Goal: Transaction & Acquisition: Purchase product/service

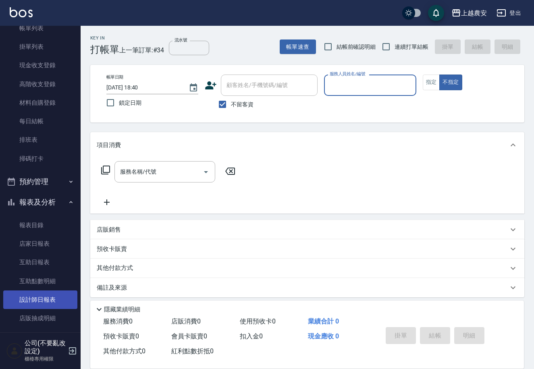
scroll to position [61, 0]
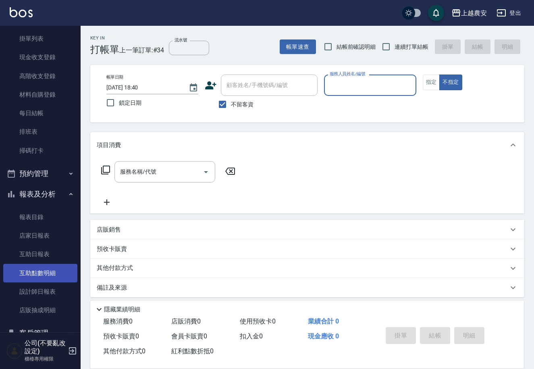
click at [67, 281] on link "互助點數明細" at bounding box center [40, 273] width 74 height 19
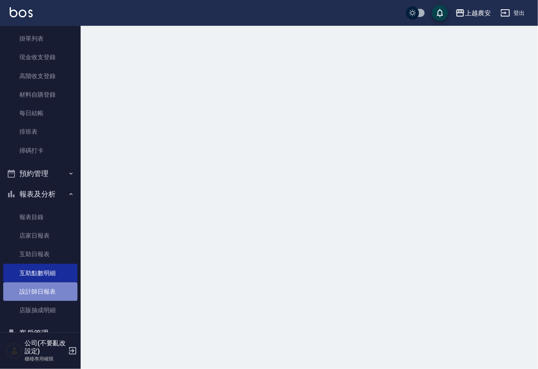
click at [68, 290] on link "設計師日報表" at bounding box center [40, 292] width 74 height 19
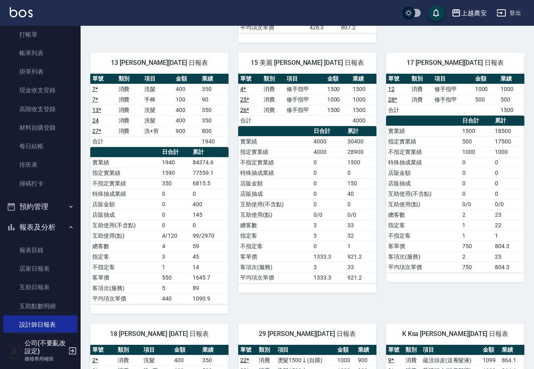
scroll to position [3, 0]
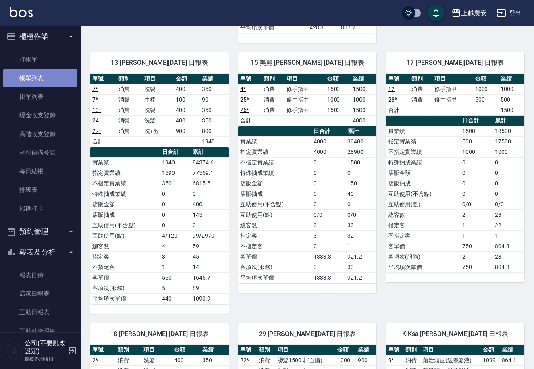
click at [65, 73] on link "帳單列表" at bounding box center [40, 78] width 74 height 19
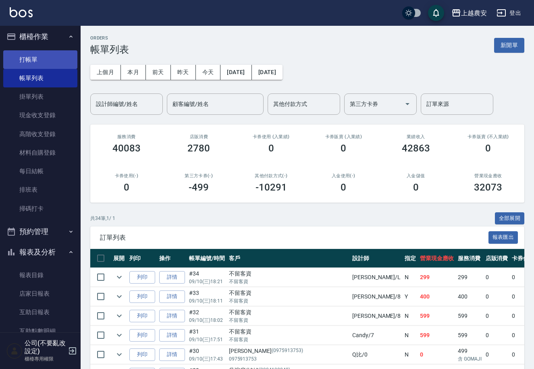
drag, startPoint x: 50, startPoint y: 59, endPoint x: 76, endPoint y: 60, distance: 25.8
click at [51, 60] on link "打帳單" at bounding box center [40, 59] width 74 height 19
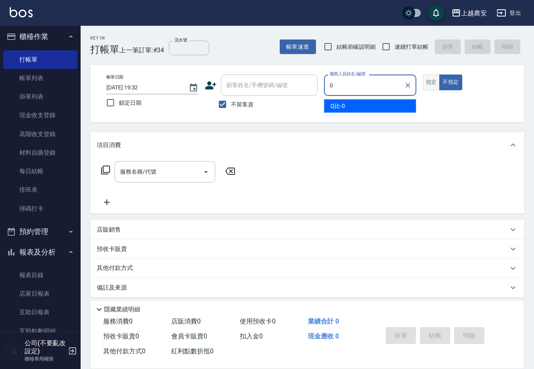
type input "Q比-0"
type button "false"
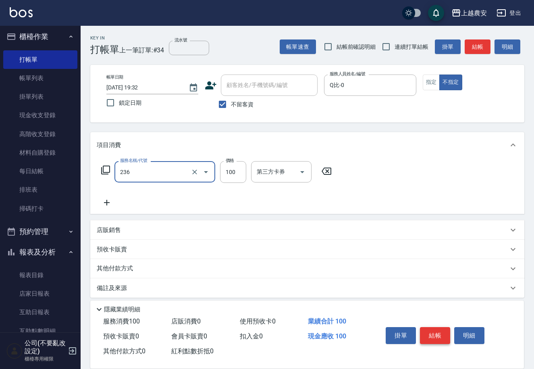
type input "手棒(236)"
click at [435, 337] on button "結帳" at bounding box center [435, 335] width 30 height 17
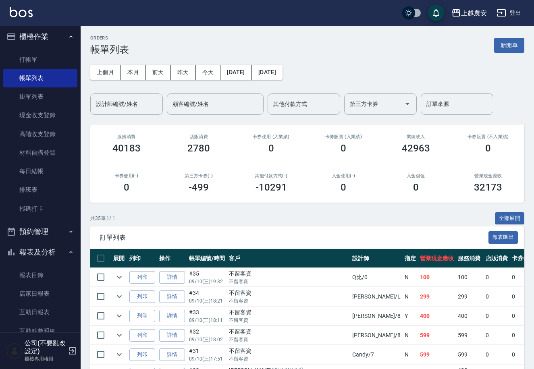
scroll to position [42, 0]
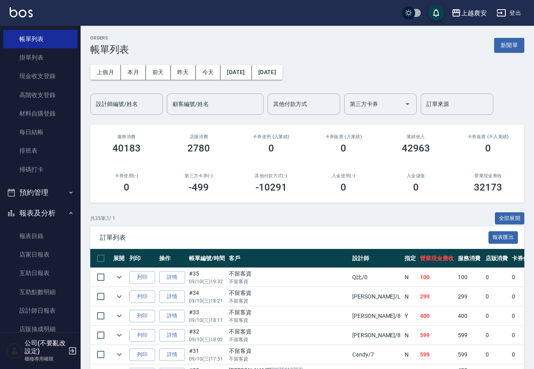
drag, startPoint x: 59, startPoint y: 310, endPoint x: 93, endPoint y: 303, distance: 34.1
click at [60, 310] on link "設計師日報表" at bounding box center [40, 310] width 74 height 19
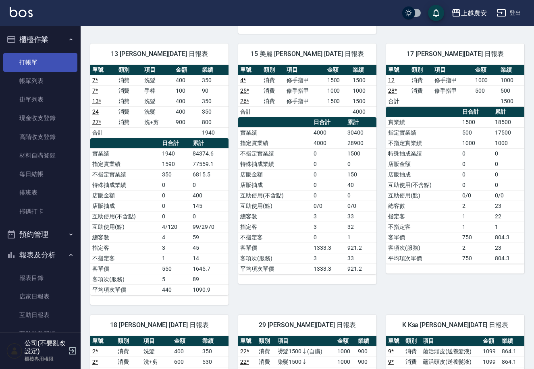
click at [62, 59] on link "打帳單" at bounding box center [40, 62] width 74 height 19
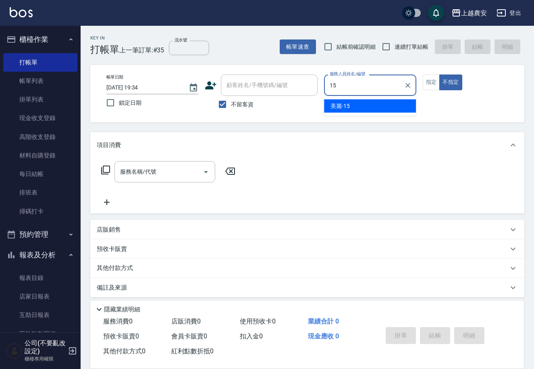
type input "美麗-15"
type button "false"
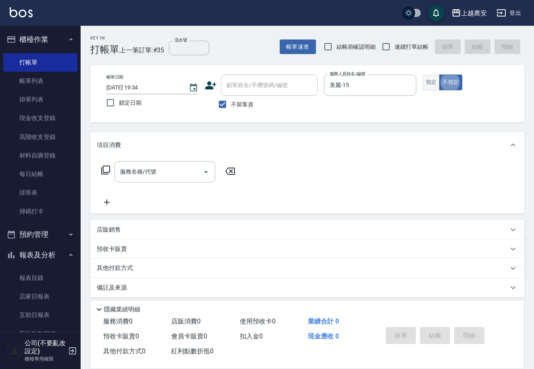
click at [430, 89] on button "指定" at bounding box center [431, 83] width 17 height 16
click at [180, 166] on input "服務名稱/代號" at bounding box center [158, 172] width 81 height 14
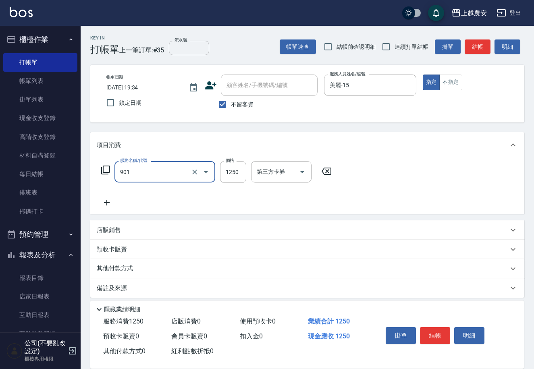
type input "修手指甲(901)"
type input "1200"
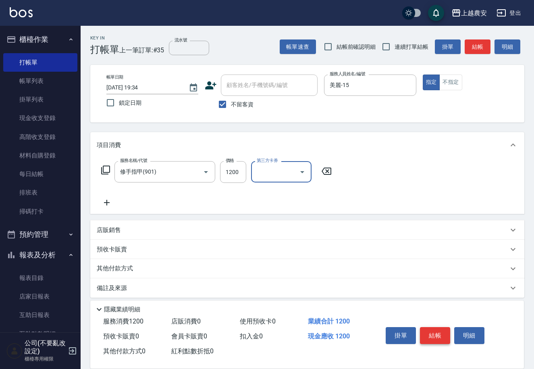
click at [422, 334] on button "結帳" at bounding box center [435, 335] width 30 height 17
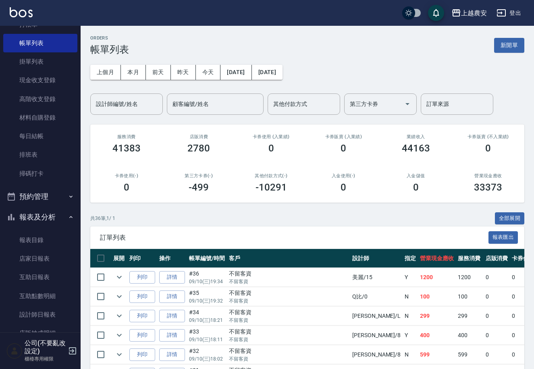
scroll to position [42, 0]
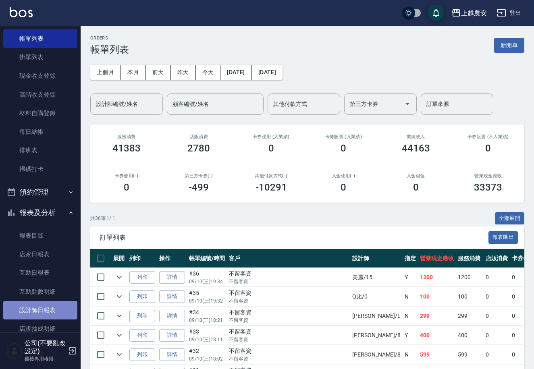
click at [54, 307] on link "設計師日報表" at bounding box center [40, 310] width 74 height 19
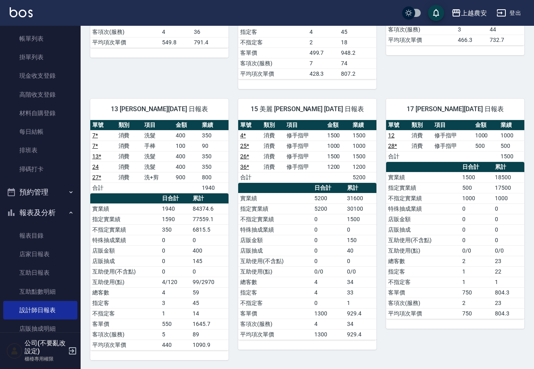
scroll to position [304, 0]
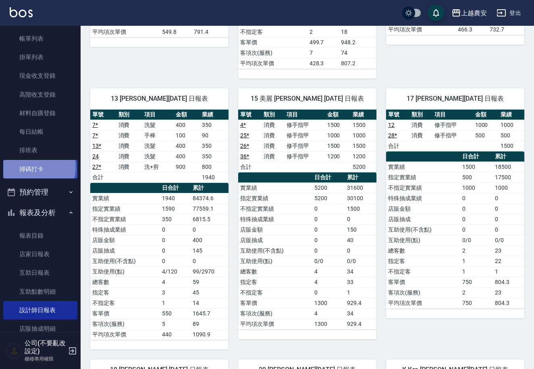
click at [36, 167] on link "掃碼打卡" at bounding box center [40, 169] width 74 height 19
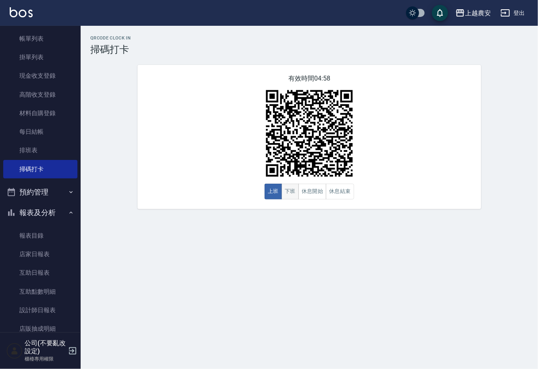
click at [289, 193] on button "下班" at bounding box center [289, 192] width 17 height 16
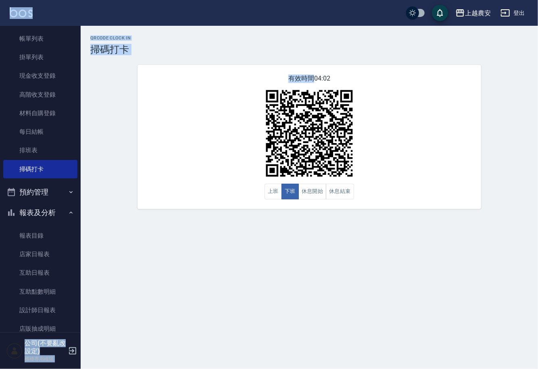
drag, startPoint x: 81, startPoint y: 72, endPoint x: 102, endPoint y: 20, distance: 55.9
click at [102, 20] on div "上越農安 登出 櫃檯作業 打帳單 帳單列表 掛單列表 現金收支登錄 高階收支登錄 材料自購登錄 每日結帳 排班表 掃碼打卡 預約管理 預約管理 單日預約紀錄 …" at bounding box center [269, 184] width 538 height 369
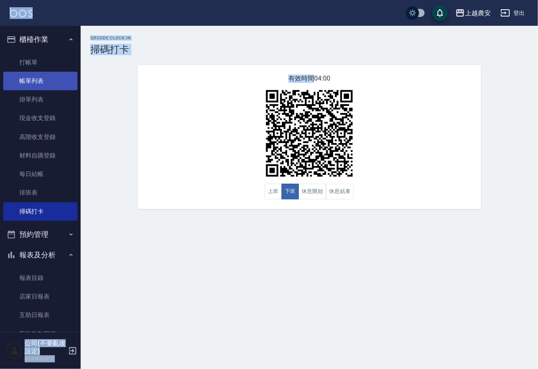
click at [65, 86] on link "帳單列表" at bounding box center [40, 81] width 74 height 19
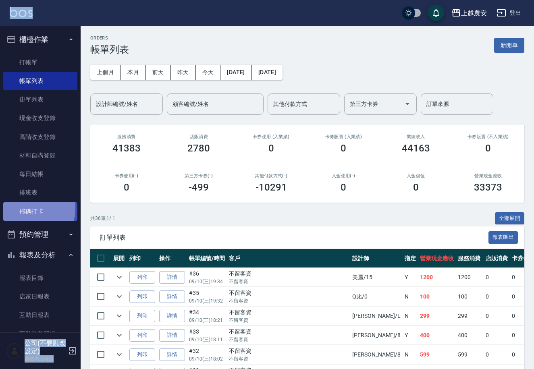
click at [8, 207] on link "掃碼打卡" at bounding box center [40, 211] width 74 height 19
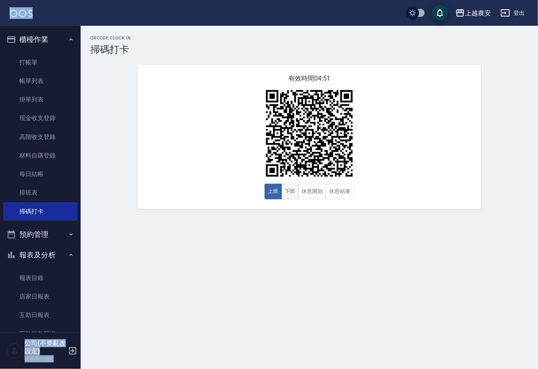
click at [3, 202] on link "掃碼打卡" at bounding box center [40, 211] width 74 height 19
click at [280, 197] on button "上班" at bounding box center [272, 192] width 17 height 16
click at [283, 197] on button "下班" at bounding box center [289, 192] width 17 height 16
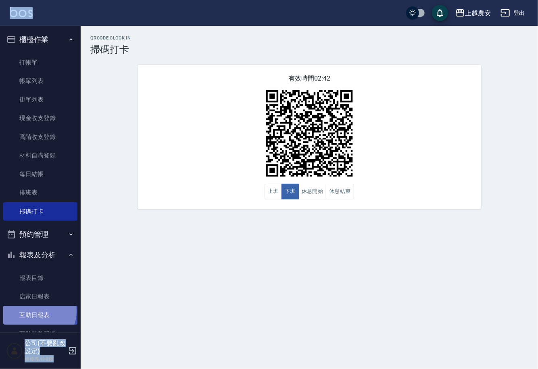
click at [34, 311] on link "互助日報表" at bounding box center [40, 315] width 74 height 19
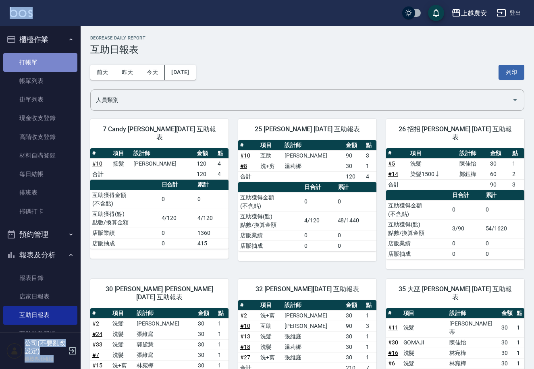
drag, startPoint x: 58, startPoint y: 60, endPoint x: 62, endPoint y: 60, distance: 4.1
click at [59, 60] on link "打帳單" at bounding box center [40, 62] width 74 height 19
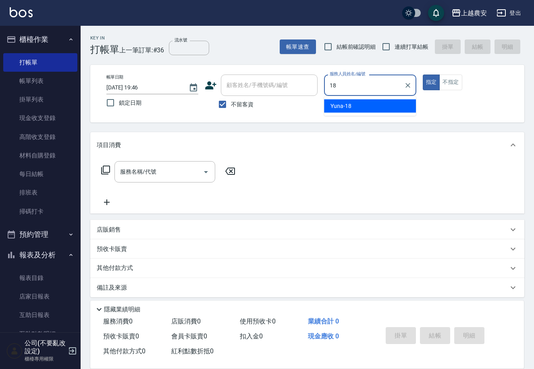
type input "Yuna-18"
type button "true"
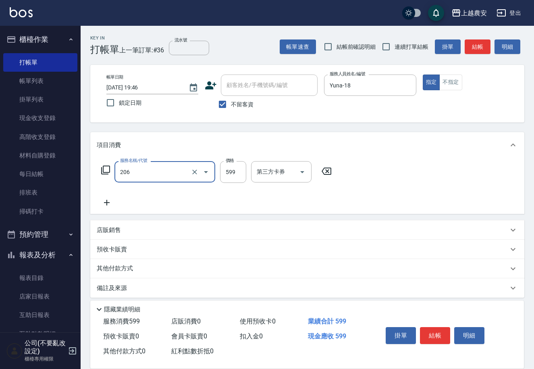
type input "洗+剪(206)"
type input "800"
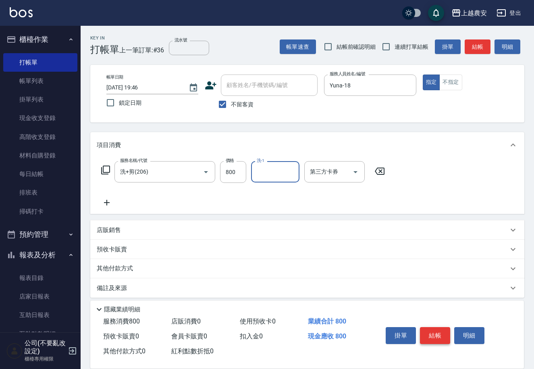
click at [445, 331] on button "結帳" at bounding box center [435, 335] width 30 height 17
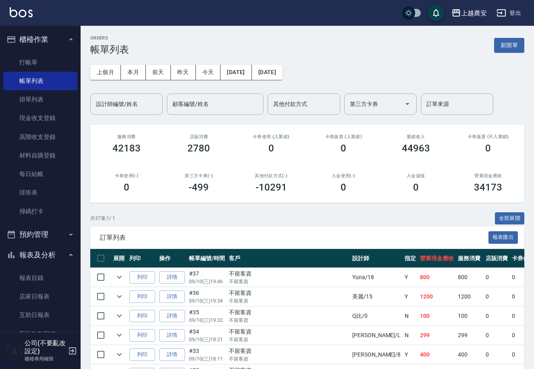
drag, startPoint x: 76, startPoint y: 237, endPoint x: 80, endPoint y: 285, distance: 48.5
click at [80, 285] on nav "櫃檯作業 打帳單 帳單列表 掛單列表 現金收支登錄 高階收支登錄 材料自購登錄 每日結帳 排班表 掃碼打卡 預約管理 預約管理 單日預約紀錄 單週預約紀錄 報…" at bounding box center [40, 179] width 81 height 307
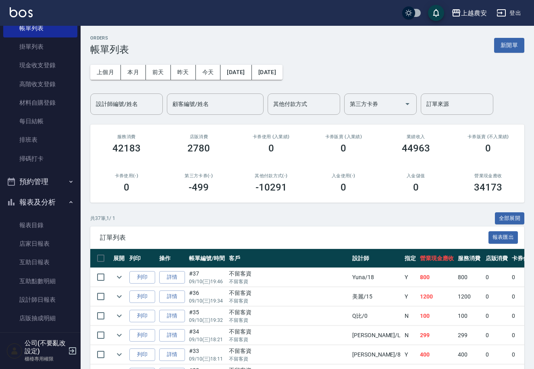
scroll to position [55, 0]
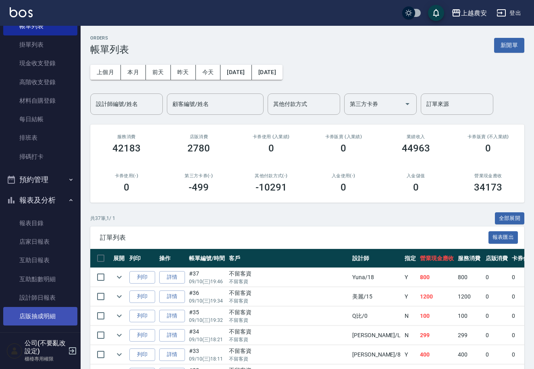
drag, startPoint x: 52, startPoint y: 297, endPoint x: 44, endPoint y: 313, distance: 17.7
click at [52, 297] on link "設計師日報表" at bounding box center [40, 298] width 74 height 19
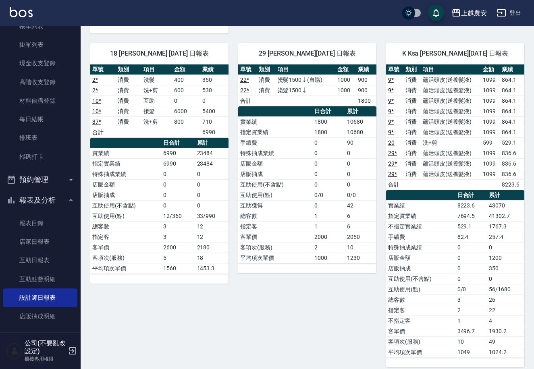
scroll to position [910, 0]
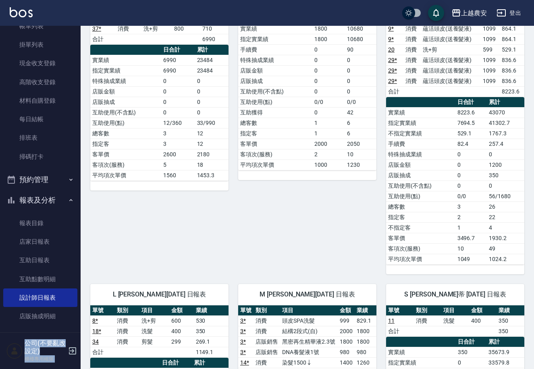
drag, startPoint x: 76, startPoint y: 173, endPoint x: 86, endPoint y: -44, distance: 217.1
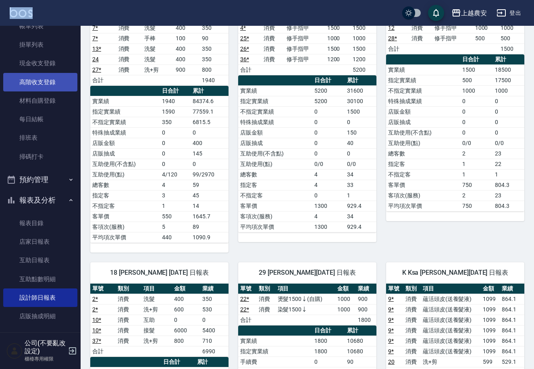
drag, startPoint x: 76, startPoint y: 76, endPoint x: 14, endPoint y: 84, distance: 62.1
click at [92, 19] on div "上越農安 登出 櫃檯作業 打帳單 帳單列表 掛單列表 現金收支登錄 高階收支登錄 材料自購登錄 每日結帳 排班表 掃碼打卡 預約管理 預約管理 單日預約紀錄 …" at bounding box center [267, 238] width 534 height 1279
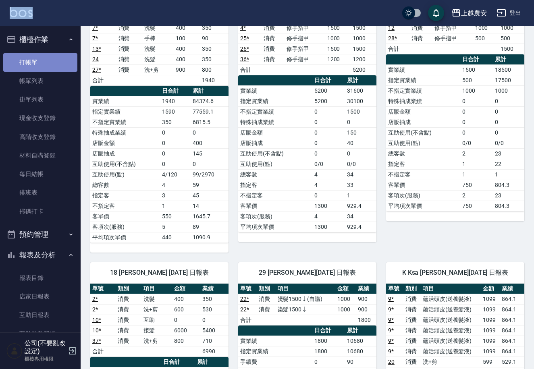
click at [51, 55] on link "打帳單" at bounding box center [40, 62] width 74 height 19
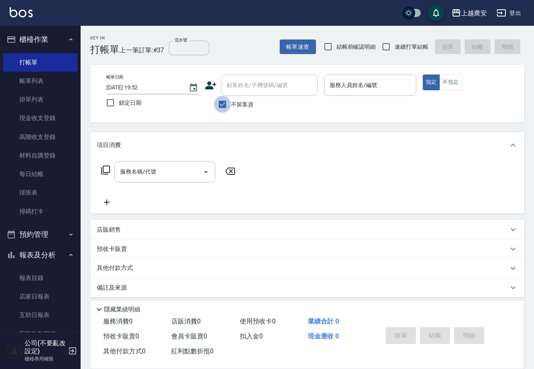
click at [220, 100] on input "不留客資" at bounding box center [222, 104] width 17 height 17
checkbox input "false"
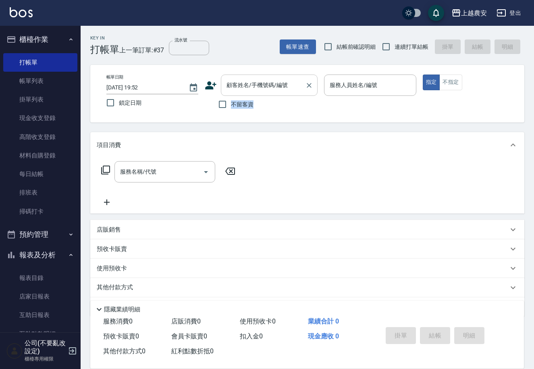
click at [275, 89] on div "顧客姓名/手機號碼/編號 顧客姓名/手機號碼/編號 不留客資" at bounding box center [261, 94] width 113 height 38
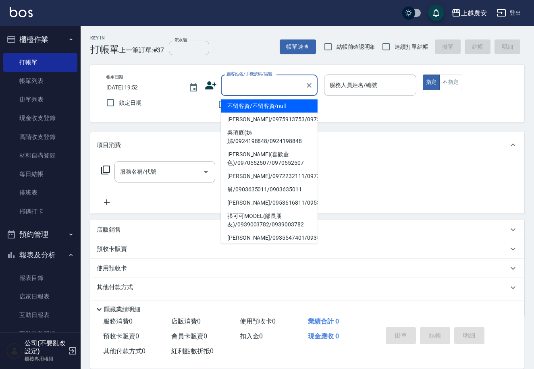
click at [279, 85] on input "顧客姓名/手機號碼/編號" at bounding box center [262, 85] width 77 height 14
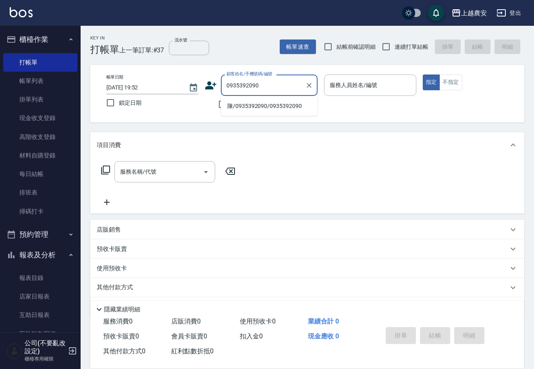
type input "陳/0935392090/0935392090"
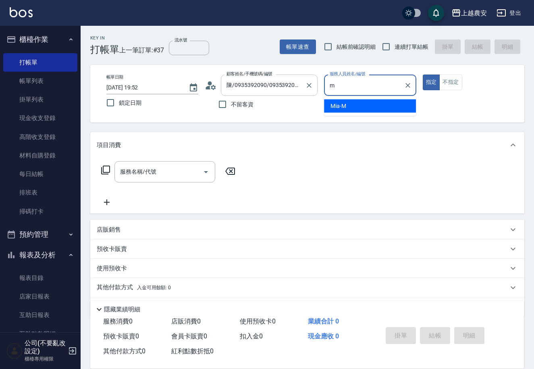
type input "Mia-M"
type button "true"
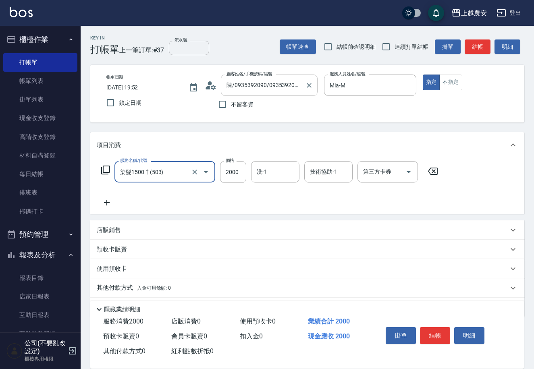
type input "染髮1500↑(503)"
type input "1700"
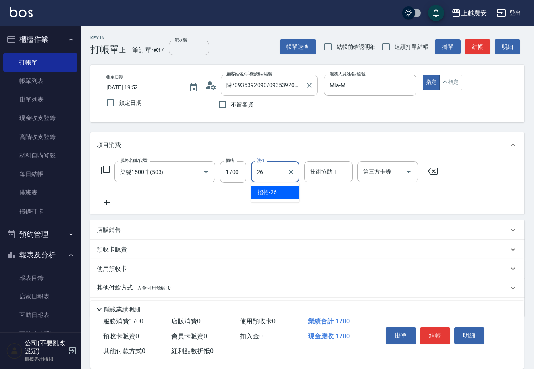
type input "招招-26"
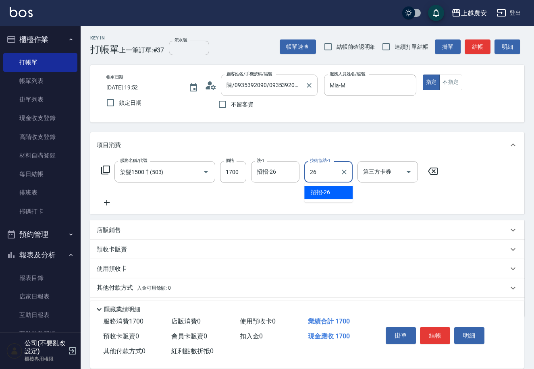
type input "招招-26"
click at [435, 334] on button "結帳" at bounding box center [435, 335] width 30 height 17
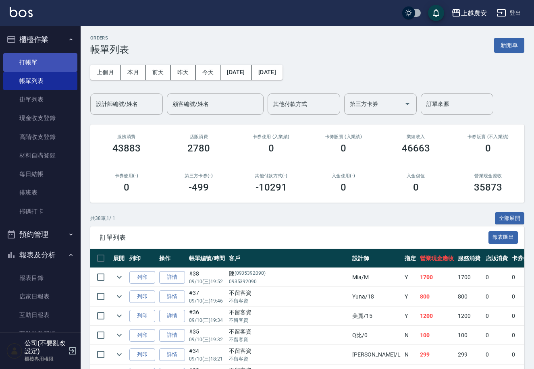
click at [67, 65] on link "打帳單" at bounding box center [40, 62] width 74 height 19
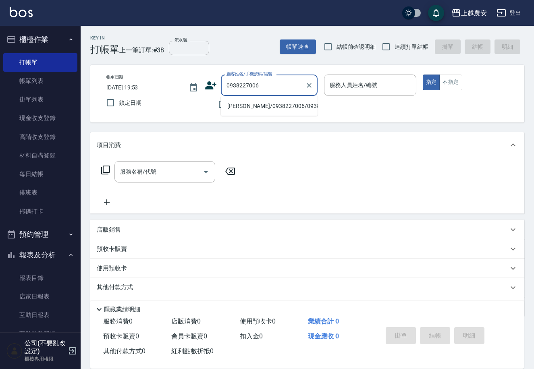
type input "[PERSON_NAME]/0938227006/0938227006"
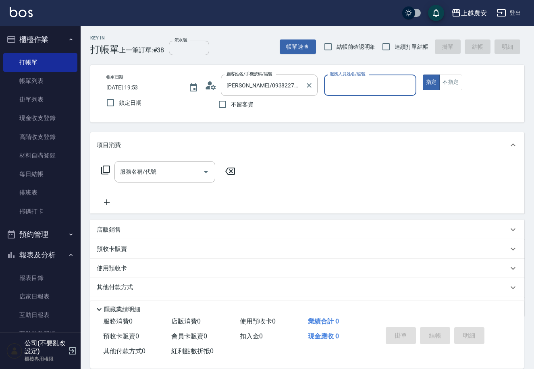
type input "Mia-M"
click at [177, 170] on input "服務名稱/代號" at bounding box center [158, 172] width 81 height 14
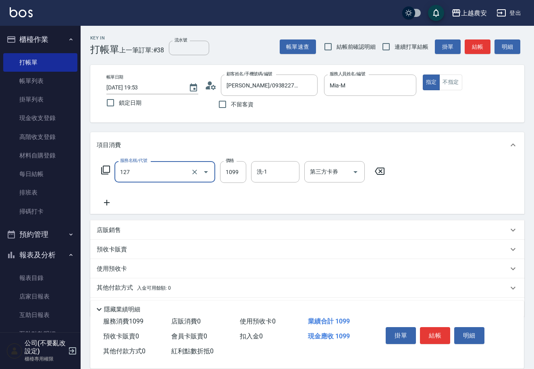
type input "蘊活頭皮(送養髮液)(127)"
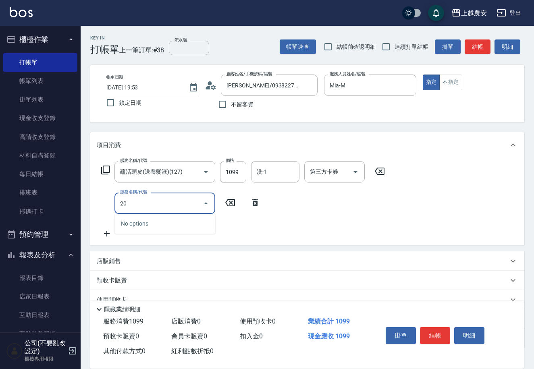
type input "2"
type input "剪髮(403)"
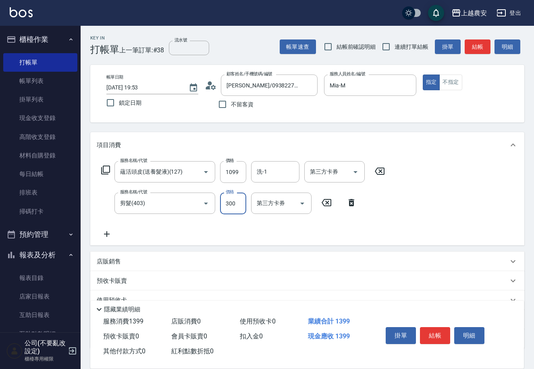
type input "300"
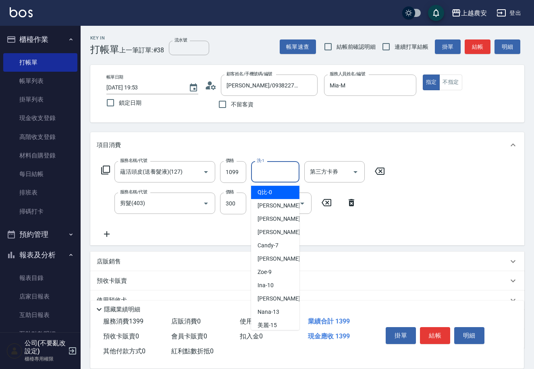
click at [291, 168] on input "洗-1" at bounding box center [275, 172] width 41 height 14
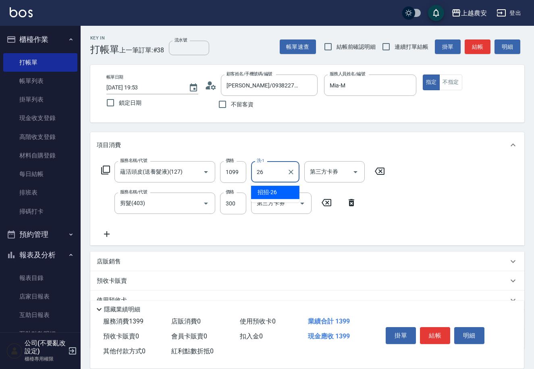
type input "招招-26"
click at [434, 334] on button "結帳" at bounding box center [435, 335] width 30 height 17
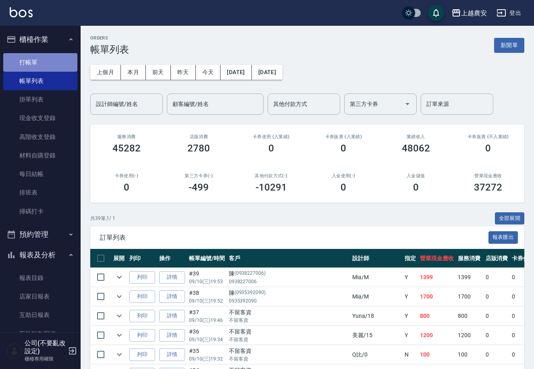
click at [55, 69] on link "打帳單" at bounding box center [40, 62] width 74 height 19
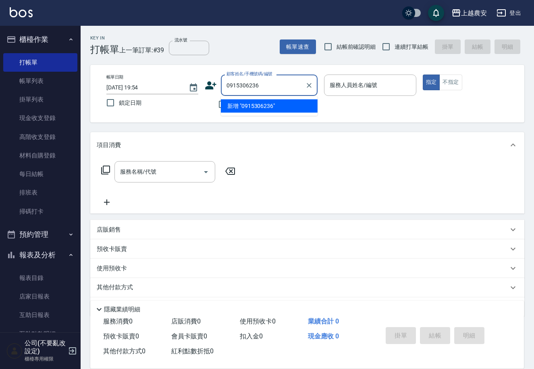
drag, startPoint x: 230, startPoint y: 81, endPoint x: 247, endPoint y: 89, distance: 19.1
click at [218, 85] on div "顧客姓名/手機號碼/編號 0915306236 顧客姓名/手機號碼/編號" at bounding box center [261, 85] width 113 height 21
type input "0915306236"
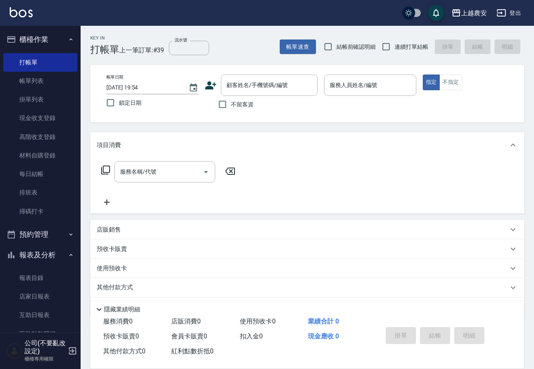
click at [210, 87] on icon at bounding box center [211, 85] width 11 height 8
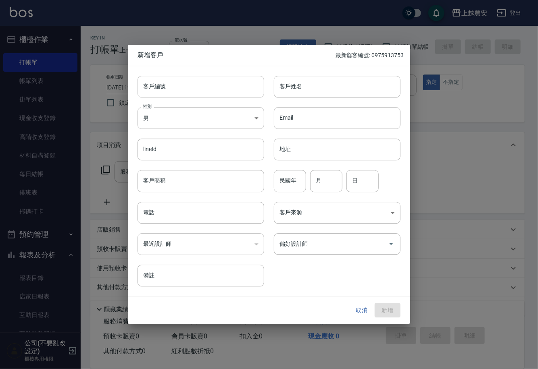
drag, startPoint x: 222, startPoint y: 95, endPoint x: 234, endPoint y: 98, distance: 12.7
click at [224, 94] on input "客戶編號" at bounding box center [200, 87] width 127 height 22
drag, startPoint x: 361, startPoint y: 308, endPoint x: 351, endPoint y: 281, distance: 28.8
click at [362, 305] on button "取消" at bounding box center [362, 310] width 26 height 15
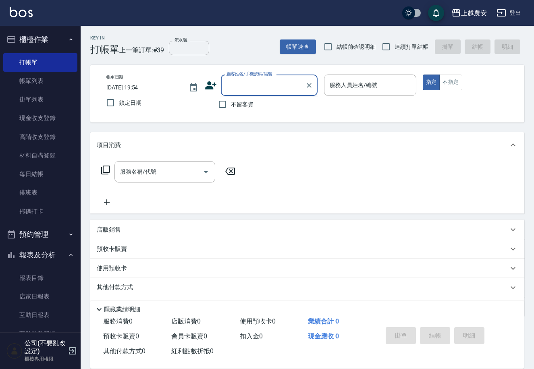
click at [265, 82] on input "顧客姓名/手機號碼/編號" at bounding box center [262, 85] width 77 height 14
drag, startPoint x: 257, startPoint y: 82, endPoint x: 224, endPoint y: 89, distance: 33.4
click at [224, 89] on div "0915306236 顧客姓名/手機號碼/編號" at bounding box center [269, 85] width 97 height 21
type input "0915306236"
click at [202, 82] on div "帳單日期 2025/09/10 19:54 鎖定日期 顧客姓名/手機號碼/編號 顧客姓名/手機號碼/編號 不留客資 服務人員姓名/編號 服務人員姓名/編號 指…" at bounding box center [307, 94] width 415 height 38
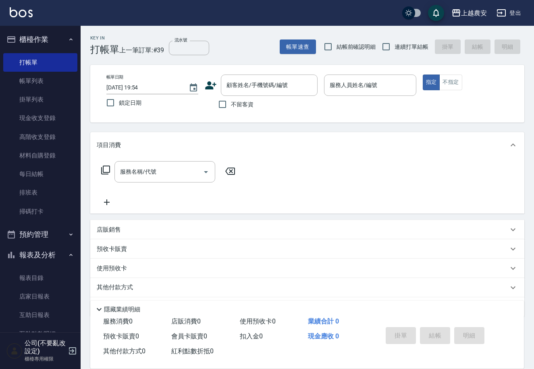
click at [208, 85] on icon at bounding box center [211, 85] width 12 height 12
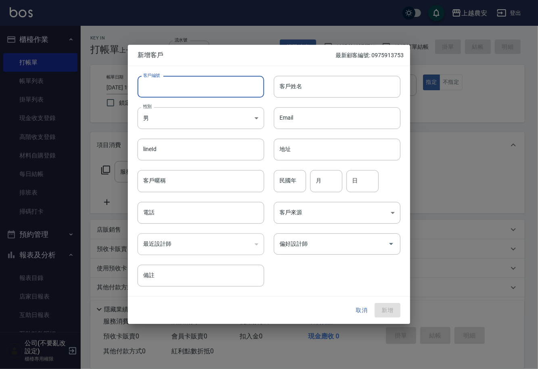
click at [197, 91] on input "客戶編號" at bounding box center [200, 87] width 127 height 22
paste input "0915306236"
type input "0915306236"
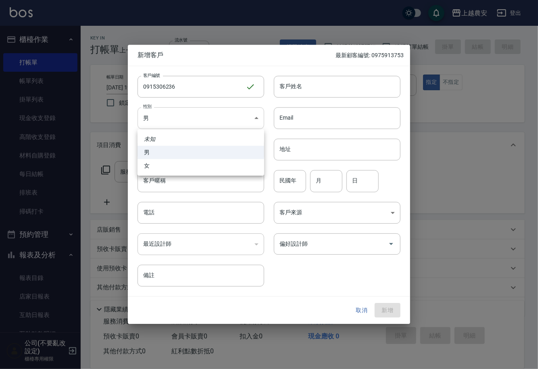
click at [184, 119] on body "上越農安 登出 櫃檯作業 打帳單 帳單列表 掛單列表 現金收支登錄 高階收支登錄 材料自購登錄 每日結帳 排班表 掃碼打卡 預約管理 預約管理 單日預約紀錄 …" at bounding box center [269, 196] width 538 height 393
click at [226, 160] on li "女" at bounding box center [200, 165] width 127 height 13
type input "FEMALE"
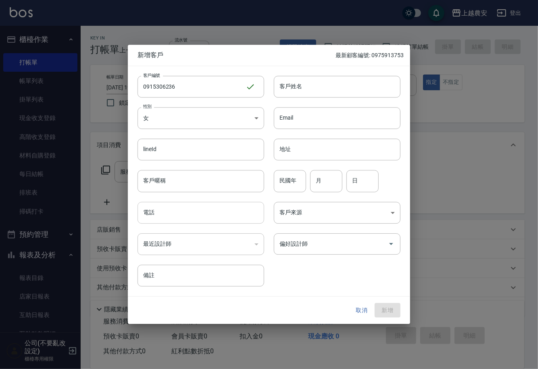
click at [247, 206] on input "電話" at bounding box center [200, 213] width 127 height 22
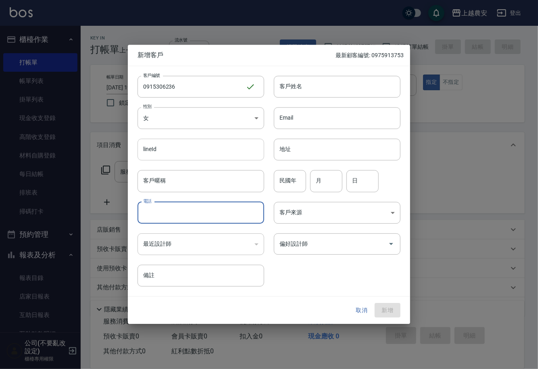
paste input "0915306236"
type input "0915306236"
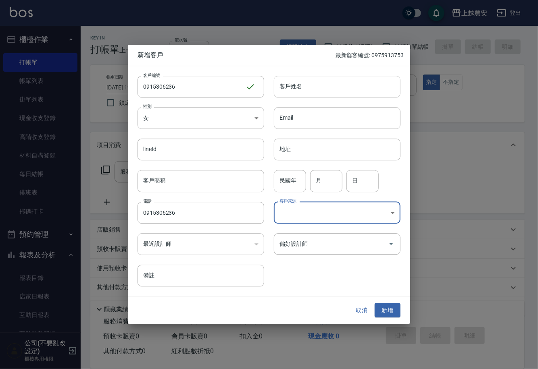
click at [360, 77] on input "客戶姓名" at bounding box center [337, 87] width 127 height 22
type input "x"
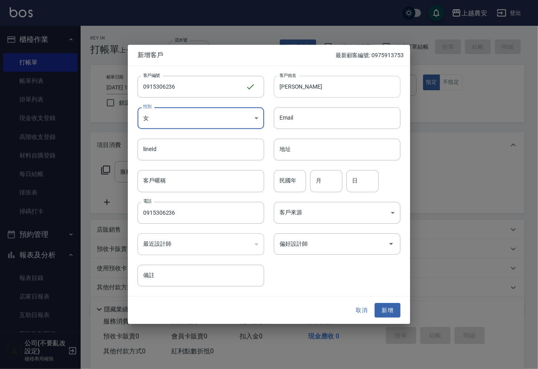
click at [355, 88] on input "李慧惠會" at bounding box center [337, 87] width 127 height 22
type input "[PERSON_NAME]"
click at [314, 246] on input "偏好設計師" at bounding box center [330, 244] width 107 height 14
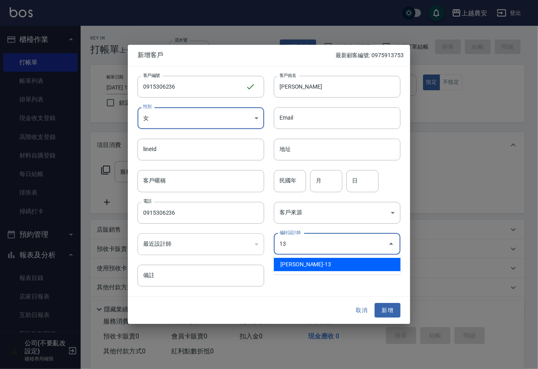
type input "張維庭"
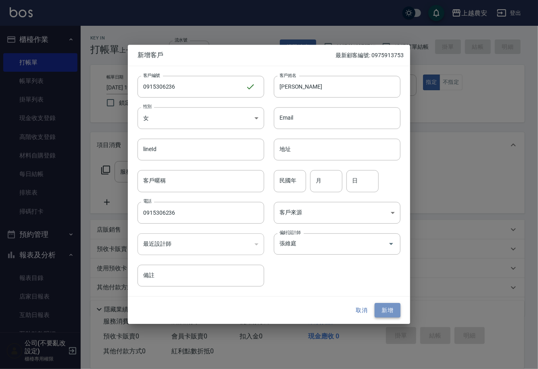
drag, startPoint x: 397, startPoint y: 311, endPoint x: 403, endPoint y: 224, distance: 87.2
click at [397, 310] on button "新增" at bounding box center [387, 310] width 26 height 15
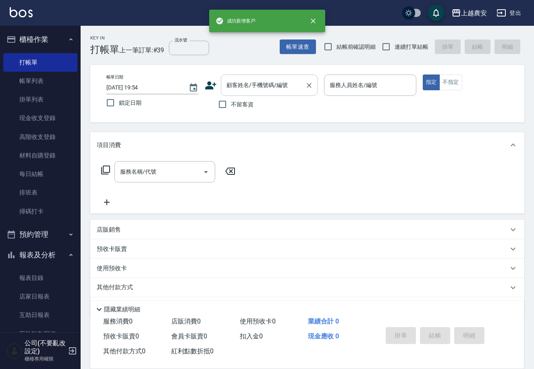
click at [267, 81] on div "顧客姓名/手機號碼/編號 顧客姓名/手機號碼/編號" at bounding box center [269, 85] width 97 height 21
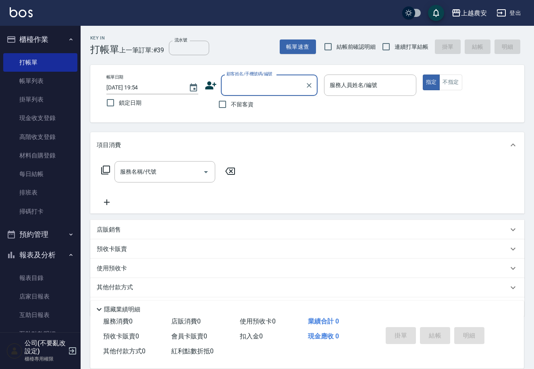
paste input "0915306236"
type input "0"
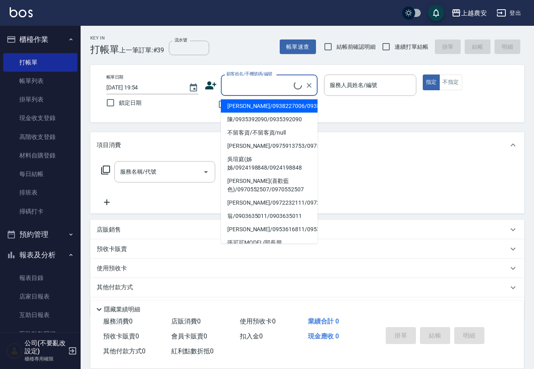
paste input "0915306236"
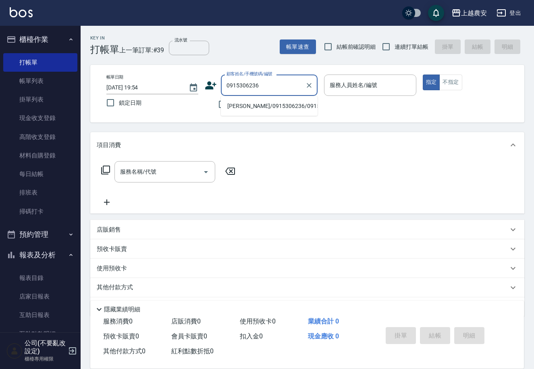
click at [285, 104] on li "[PERSON_NAME]/0915306236/0915306236" at bounding box center [269, 106] width 97 height 13
type input "[PERSON_NAME]/0915306236/0915306236"
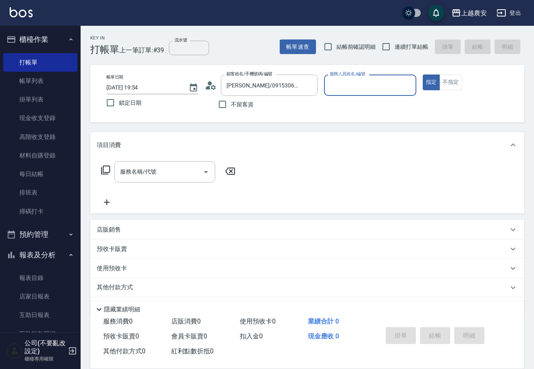
type input "Nana-13"
click at [423, 75] on button "指定" at bounding box center [431, 83] width 17 height 16
type button "true"
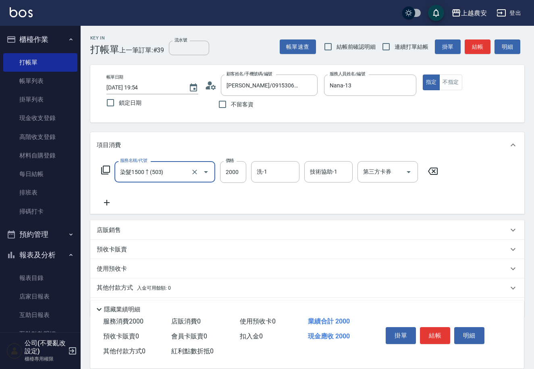
type input "染髮1500↑(503)"
type input "2300"
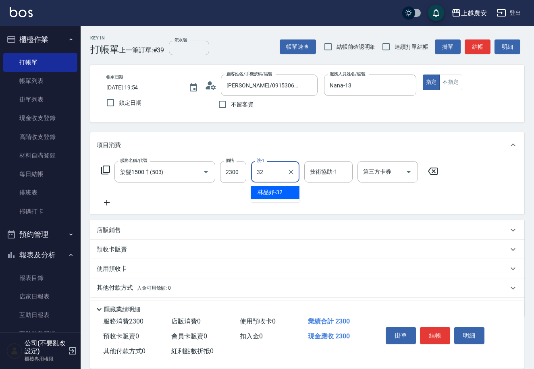
type input "林品妤-32"
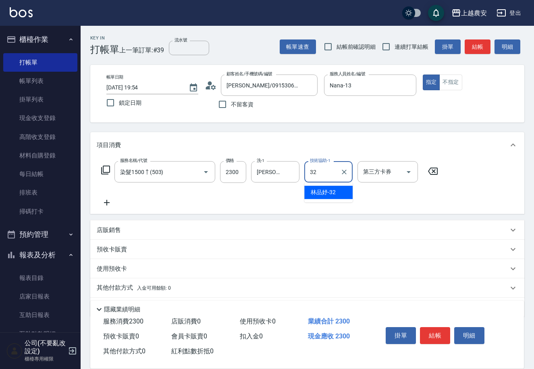
type input "林品妤-32"
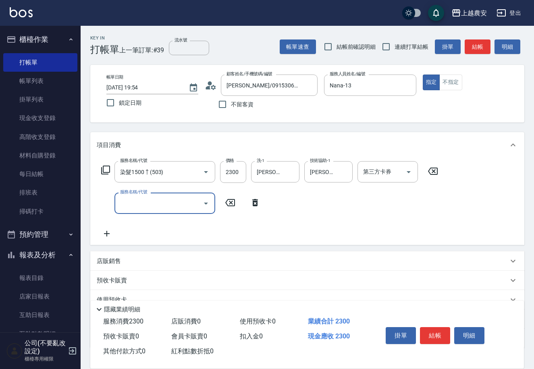
type input "6"
type input "結構2段式(自)(655)"
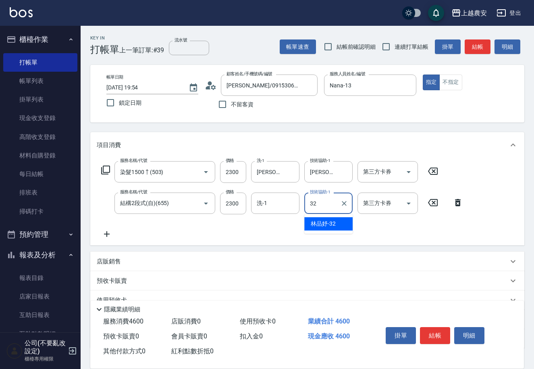
type input "林品妤-32"
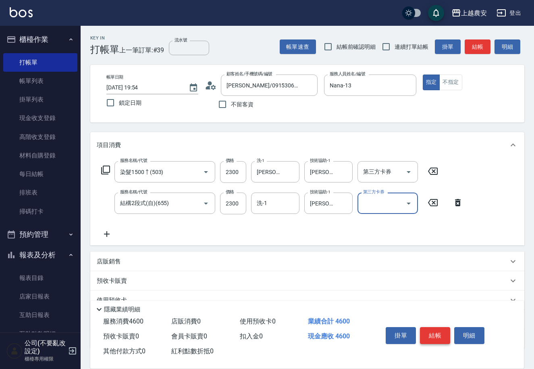
click at [429, 329] on button "結帳" at bounding box center [435, 335] width 30 height 17
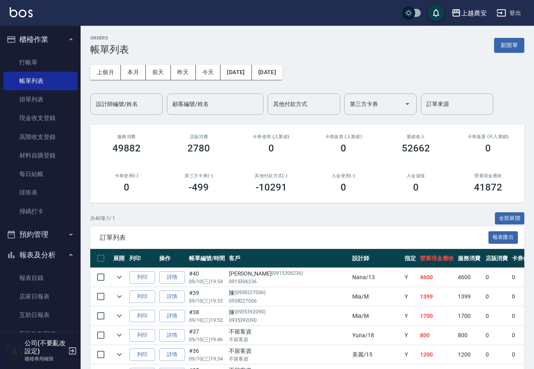
scroll to position [711, 0]
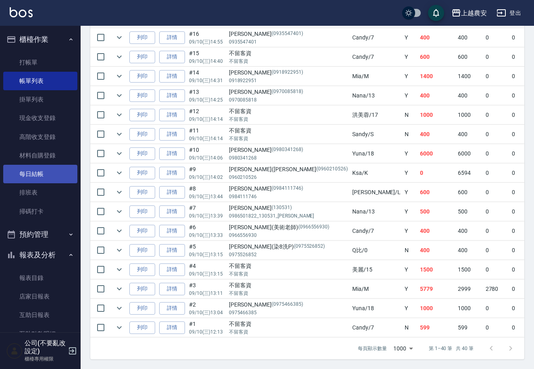
click at [62, 172] on link "每日結帳" at bounding box center [40, 174] width 74 height 19
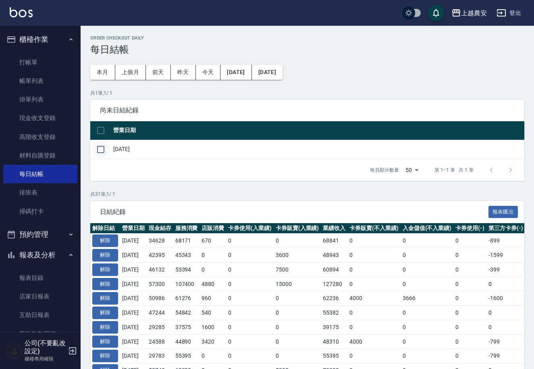
click at [101, 150] on input "checkbox" at bounding box center [100, 149] width 17 height 17
checkbox input "true"
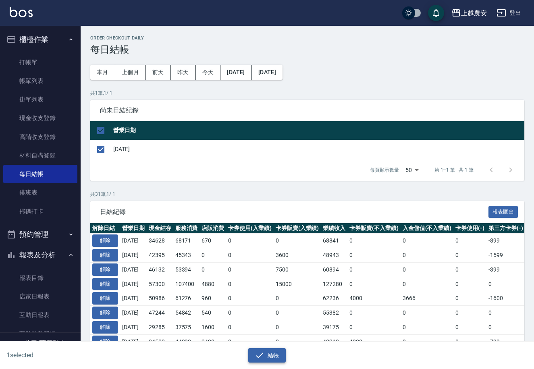
click at [275, 355] on button "結帳" at bounding box center [266, 355] width 37 height 15
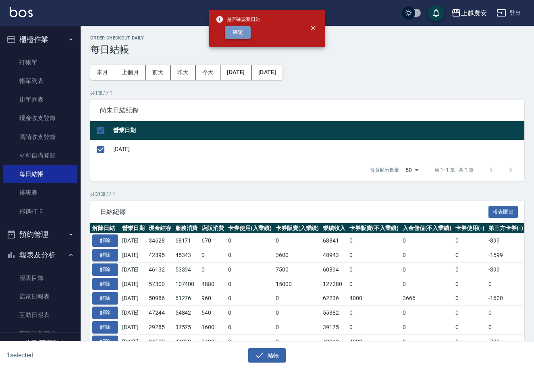
click at [247, 29] on button "確定" at bounding box center [238, 32] width 26 height 12
checkbox input "false"
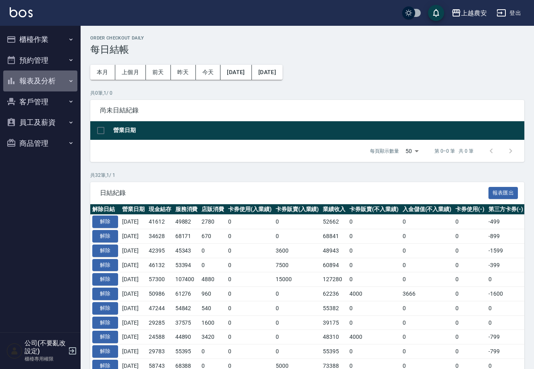
click at [63, 78] on button "報表及分析" at bounding box center [40, 81] width 74 height 21
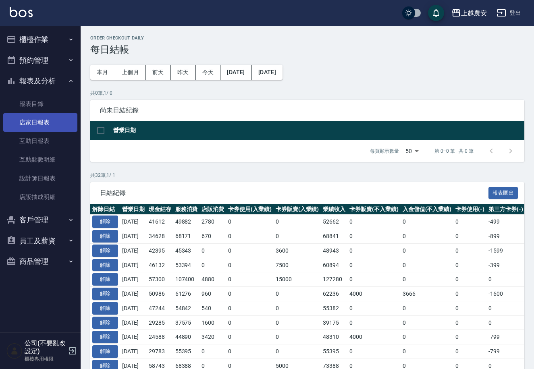
click at [68, 128] on link "店家日報表" at bounding box center [40, 122] width 74 height 19
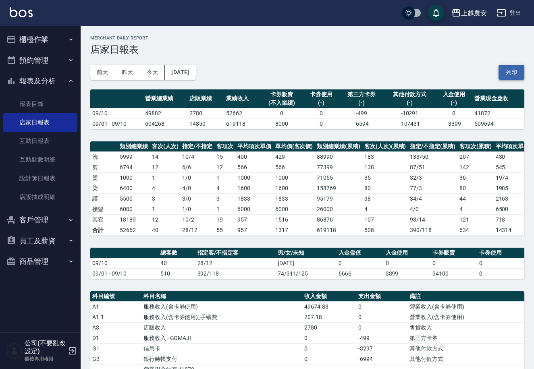
click at [504, 72] on button "列印" at bounding box center [512, 72] width 26 height 15
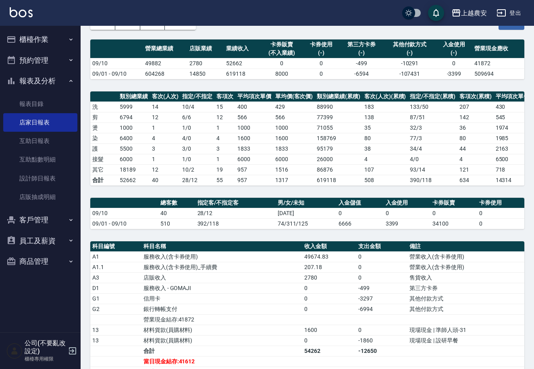
click at [27, 47] on button "櫃檯作業" at bounding box center [40, 39] width 74 height 21
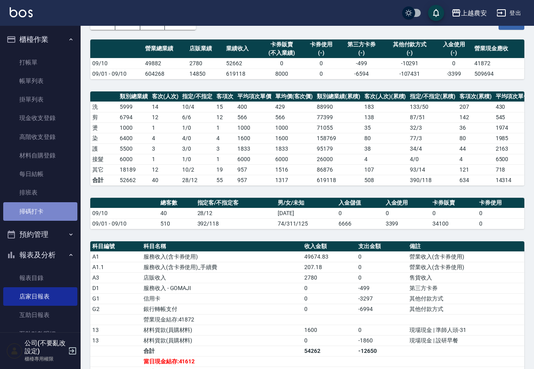
click at [52, 220] on link "掃碼打卡" at bounding box center [40, 211] width 74 height 19
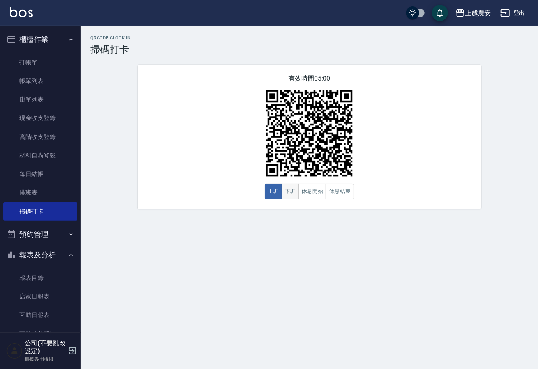
click at [293, 196] on button "下班" at bounding box center [289, 192] width 17 height 16
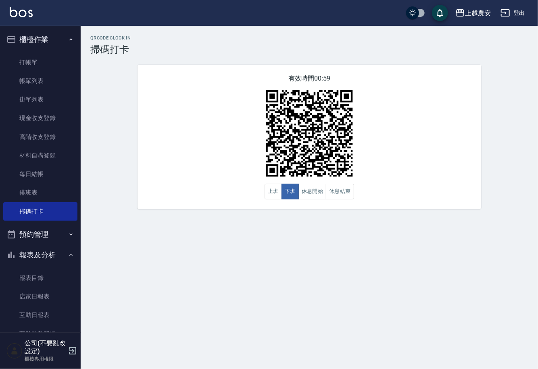
click at [64, 173] on link "每日結帳" at bounding box center [40, 174] width 74 height 19
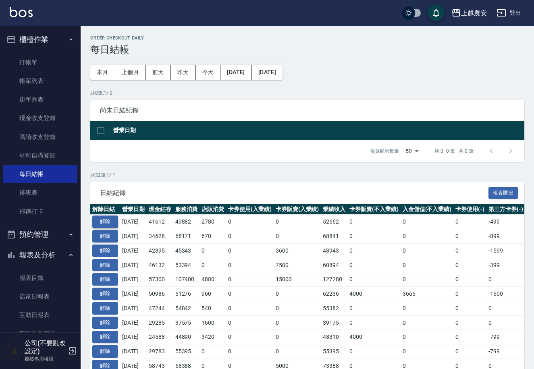
scroll to position [50, 0]
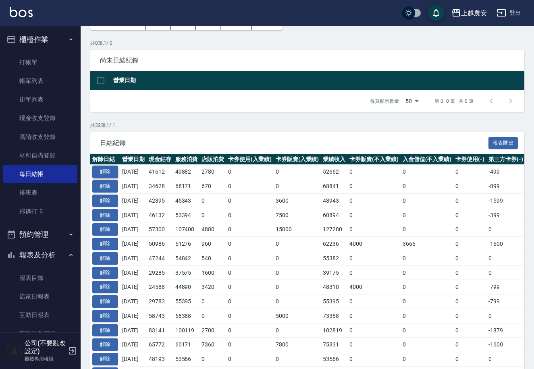
click at [115, 169] on button "解除" at bounding box center [105, 172] width 26 height 12
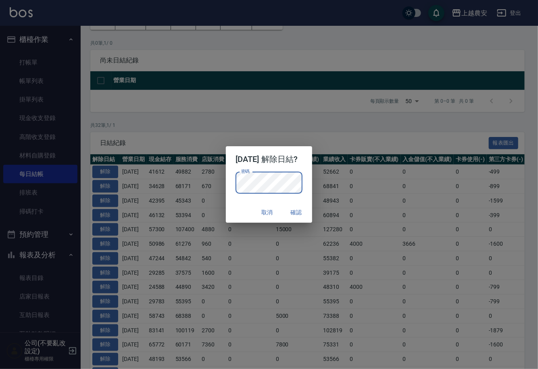
click at [293, 210] on button "確認" at bounding box center [296, 212] width 26 height 15
click at [299, 210] on button "確認" at bounding box center [296, 212] width 26 height 15
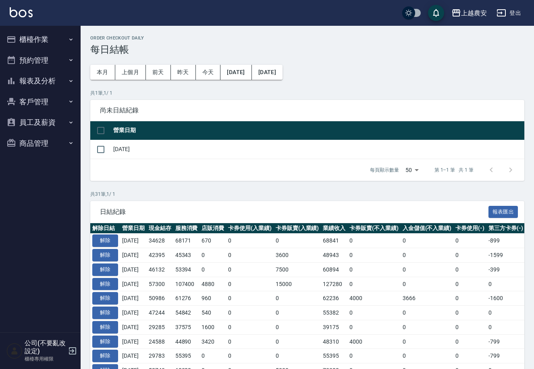
click at [57, 33] on button "櫃檯作業" at bounding box center [40, 39] width 74 height 21
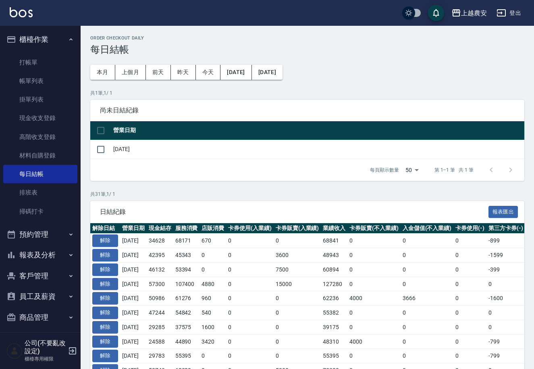
click at [75, 64] on nav "櫃檯作業 打帳單 帳單列表 掛單列表 現金收支登錄 高階收支登錄 材料自購登錄 每日結帳 排班表 掃碼打卡 預約管理 預約管理 單日預約紀錄 單週預約紀錄 報…" at bounding box center [40, 179] width 81 height 307
click at [67, 60] on link "打帳單" at bounding box center [40, 62] width 74 height 19
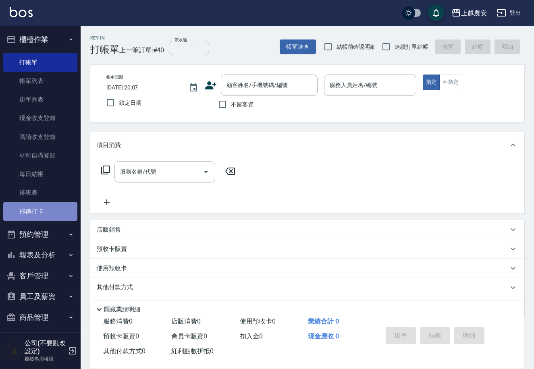
drag, startPoint x: 51, startPoint y: 219, endPoint x: 45, endPoint y: 214, distance: 8.0
click at [51, 220] on link "掃碼打卡" at bounding box center [40, 211] width 74 height 19
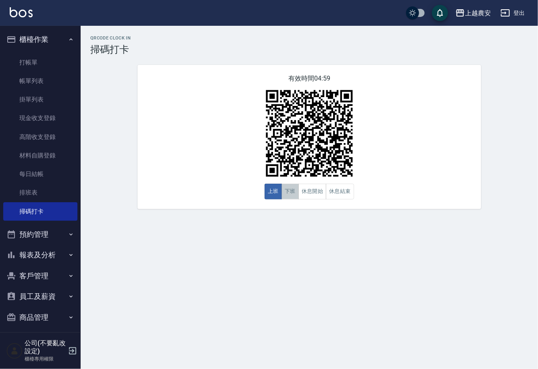
click at [287, 190] on button "下班" at bounding box center [289, 192] width 17 height 16
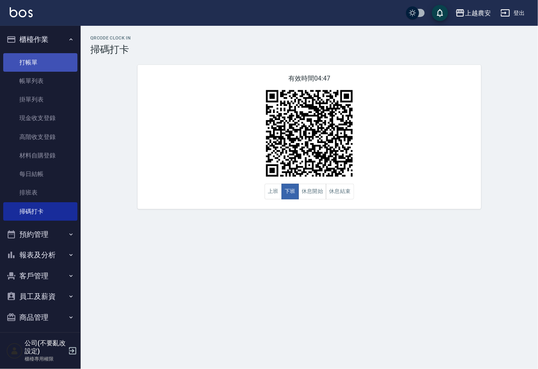
click at [45, 56] on link "打帳單" at bounding box center [40, 62] width 74 height 19
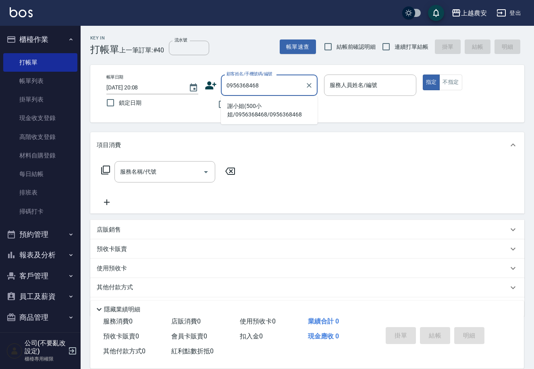
click at [279, 113] on li "謝小姐(500小姐/0956368468/0956368468" at bounding box center [269, 111] width 97 height 22
type input "謝小姐(500小姐/0956368468/0956368468"
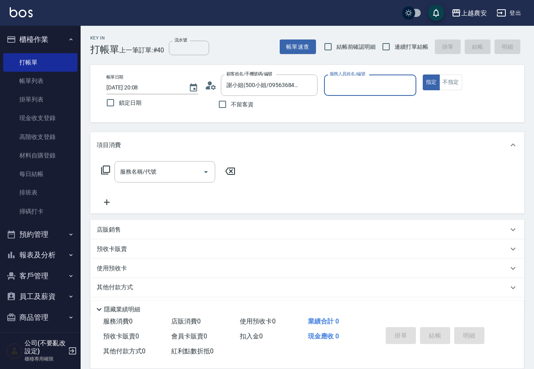
type input "Yoko-12"
click at [412, 86] on button "Clear" at bounding box center [407, 85] width 11 height 11
click at [389, 86] on input "服務人員姓名/編號" at bounding box center [370, 85] width 85 height 14
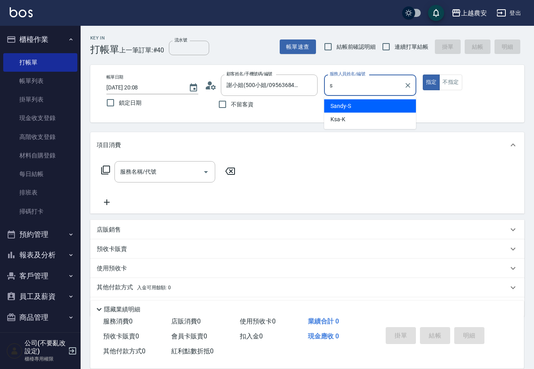
type input "Sandy-S"
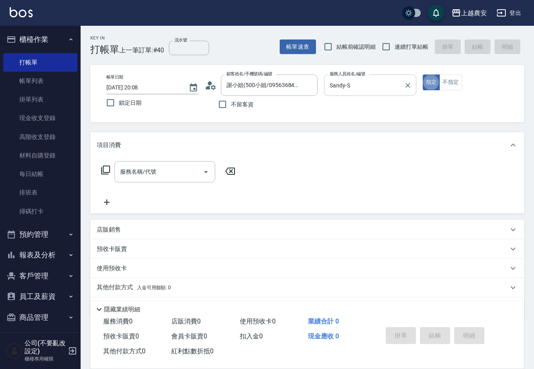
type button "true"
click at [454, 83] on button "不指定" at bounding box center [450, 83] width 23 height 16
click at [135, 166] on div "服務名稱/代號 服務名稱/代號" at bounding box center [164, 171] width 101 height 21
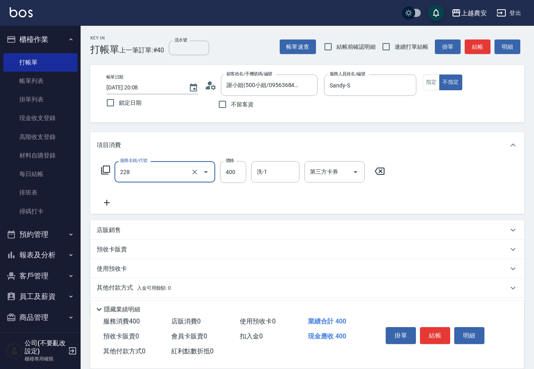
type input "洗髮(228)"
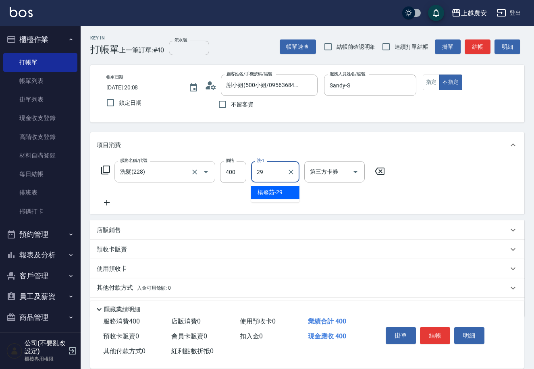
type input "[PERSON_NAME]-29"
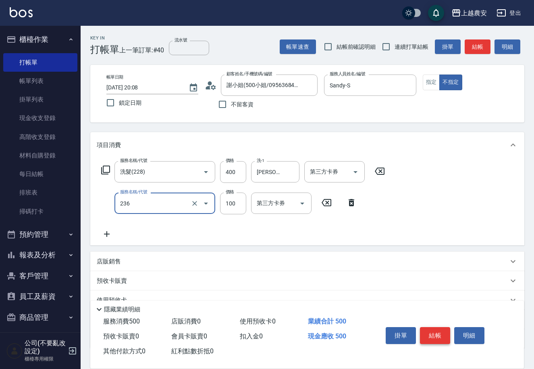
type input "手棒(236)"
click at [436, 334] on button "結帳" at bounding box center [435, 335] width 30 height 17
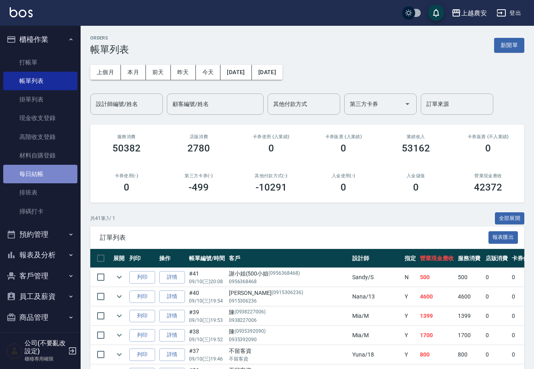
click at [62, 173] on link "每日結帳" at bounding box center [40, 174] width 74 height 19
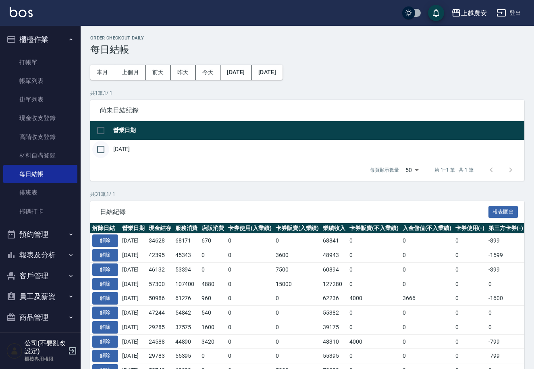
click at [105, 145] on input "checkbox" at bounding box center [100, 149] width 17 height 17
checkbox input "true"
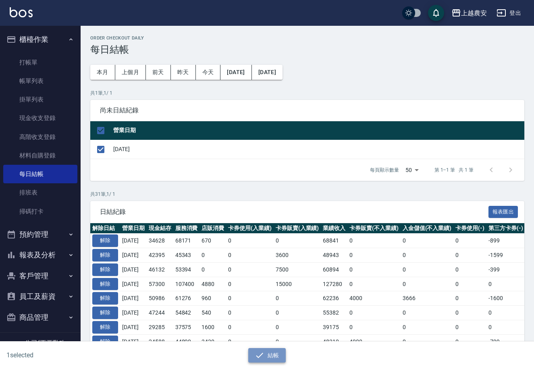
click at [280, 353] on button "結帳" at bounding box center [266, 355] width 37 height 15
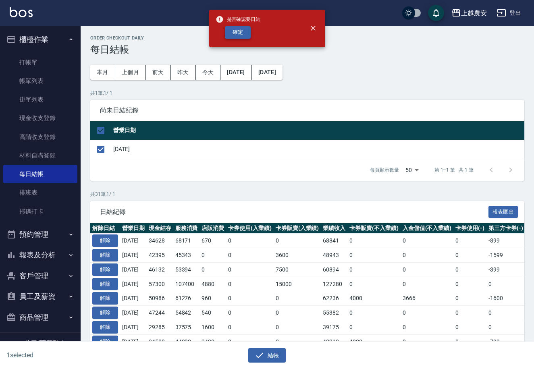
click at [241, 27] on button "確定" at bounding box center [238, 32] width 26 height 12
checkbox input "false"
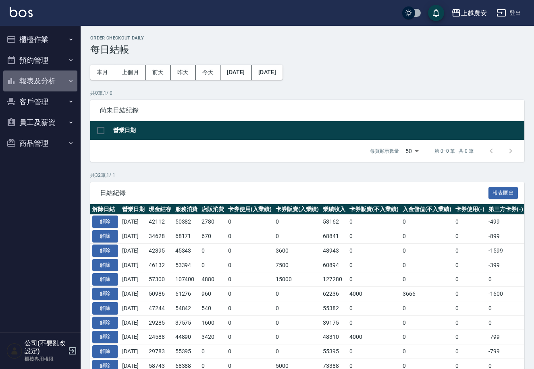
click at [54, 85] on button "報表及分析" at bounding box center [40, 81] width 74 height 21
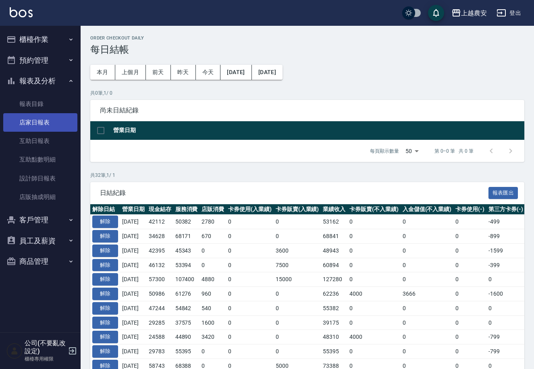
click at [66, 124] on link "店家日報表" at bounding box center [40, 122] width 74 height 19
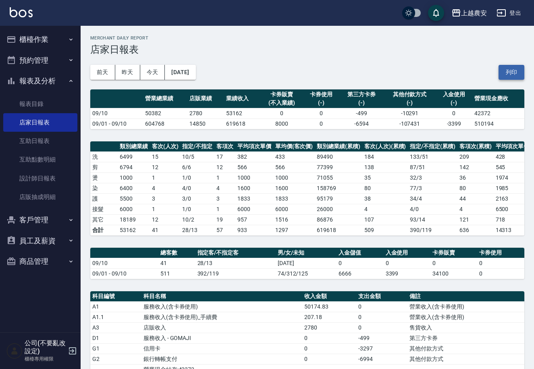
click at [512, 71] on button "列印" at bounding box center [512, 72] width 26 height 15
click at [66, 39] on button "櫃檯作業" at bounding box center [40, 39] width 74 height 21
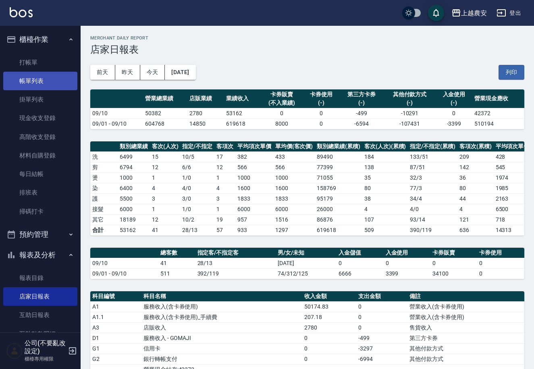
click at [70, 85] on link "帳單列表" at bounding box center [40, 81] width 74 height 19
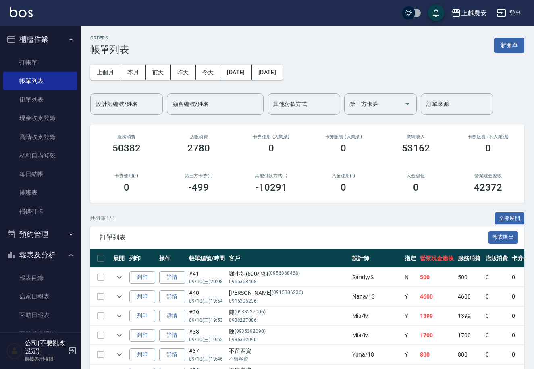
click at [68, 41] on icon "button" at bounding box center [71, 39] width 6 height 6
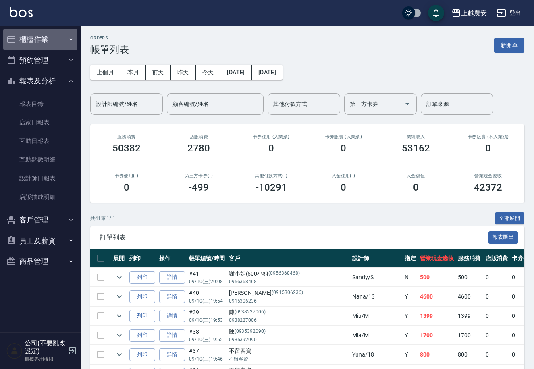
click at [76, 39] on button "櫃檯作業" at bounding box center [40, 39] width 74 height 21
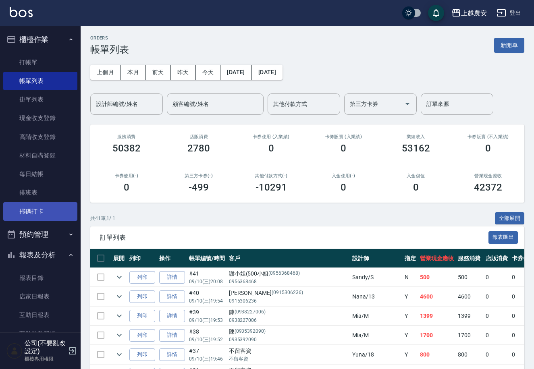
click at [64, 203] on link "掃碼打卡" at bounding box center [40, 211] width 74 height 19
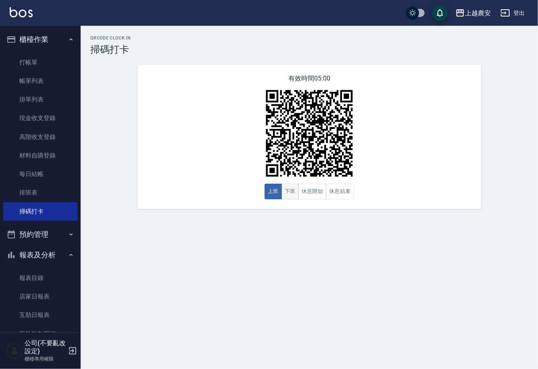
click at [296, 191] on button "下班" at bounding box center [289, 192] width 17 height 16
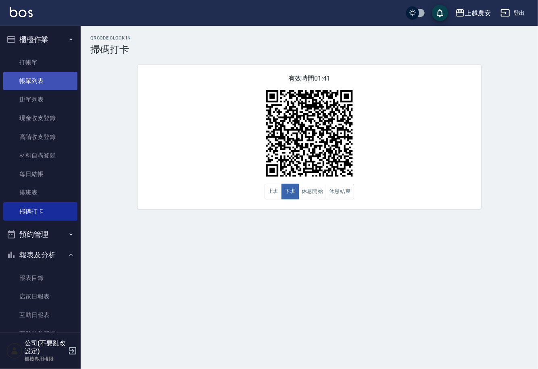
click at [64, 73] on link "帳單列表" at bounding box center [40, 81] width 74 height 19
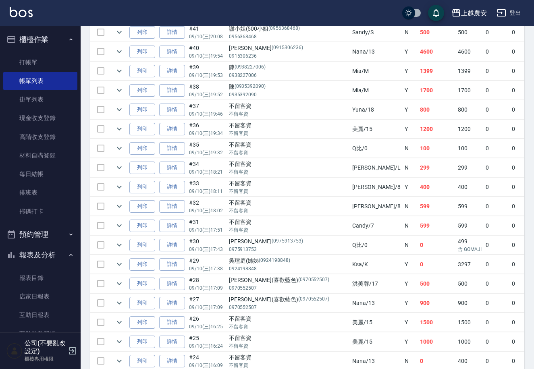
scroll to position [251, 0]
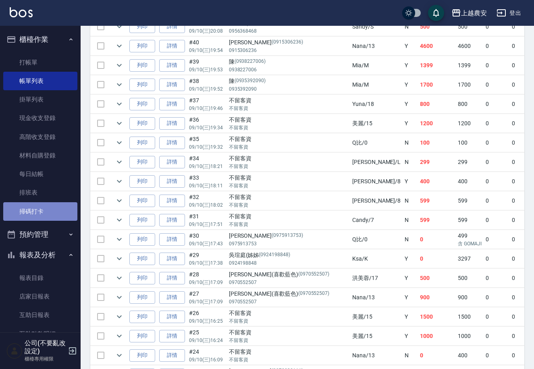
click at [58, 204] on link "掃碼打卡" at bounding box center [40, 211] width 74 height 19
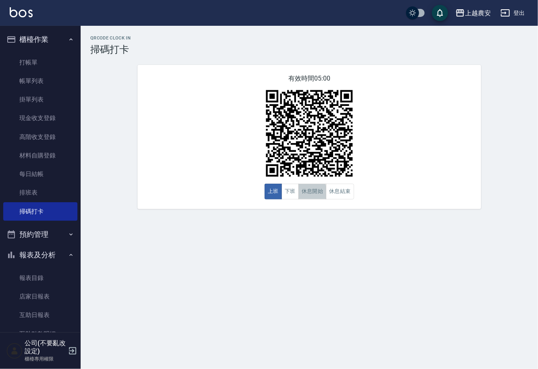
click at [299, 195] on button "休息開始" at bounding box center [312, 192] width 28 height 16
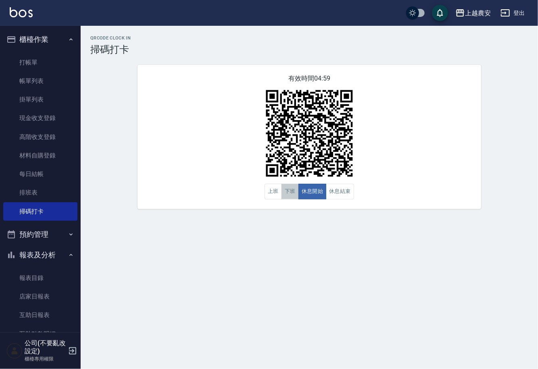
click at [295, 193] on button "下班" at bounding box center [289, 192] width 17 height 16
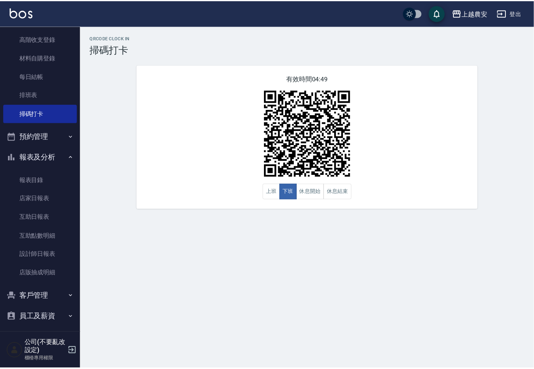
scroll to position [123, 0]
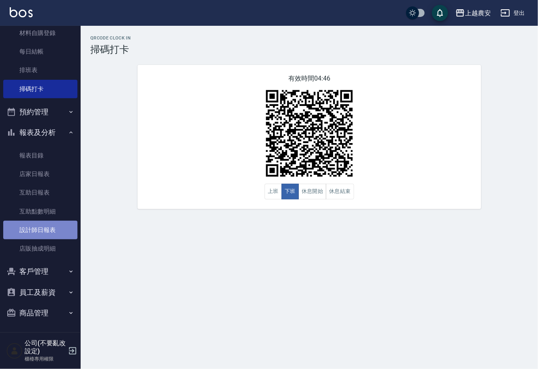
click at [40, 235] on link "設計師日報表" at bounding box center [40, 230] width 74 height 19
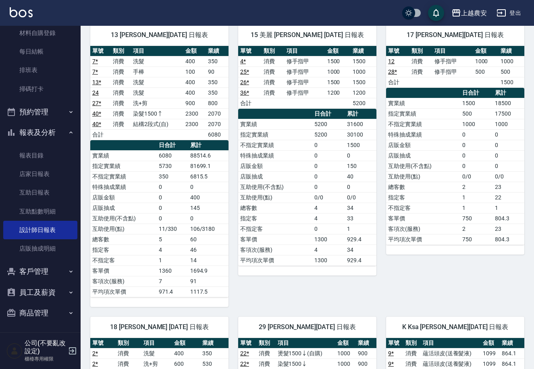
scroll to position [313, 0]
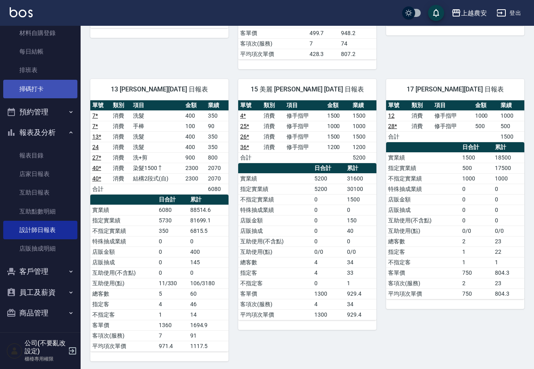
click at [52, 85] on link "掃碼打卡" at bounding box center [40, 89] width 74 height 19
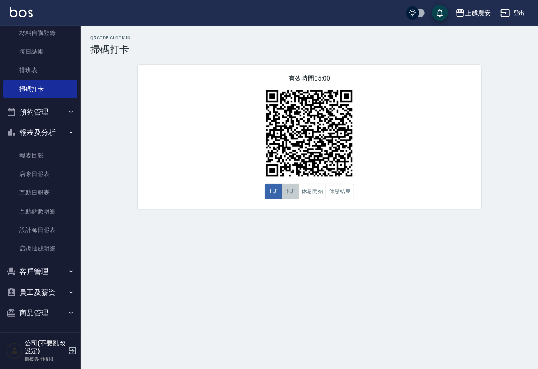
click at [295, 195] on button "下班" at bounding box center [289, 192] width 17 height 16
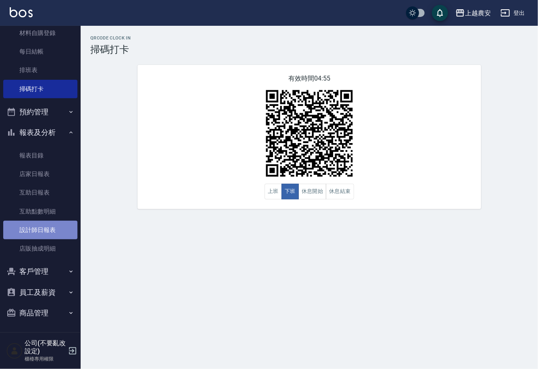
click at [54, 234] on link "設計師日報表" at bounding box center [40, 230] width 74 height 19
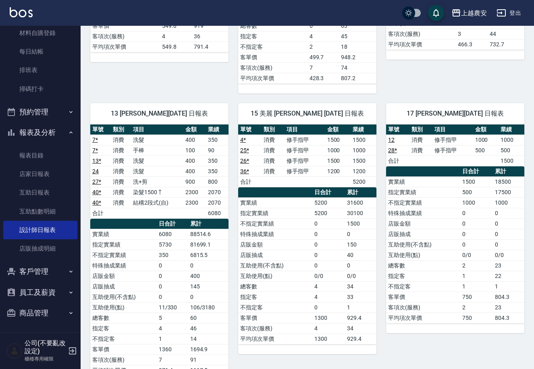
scroll to position [247, 0]
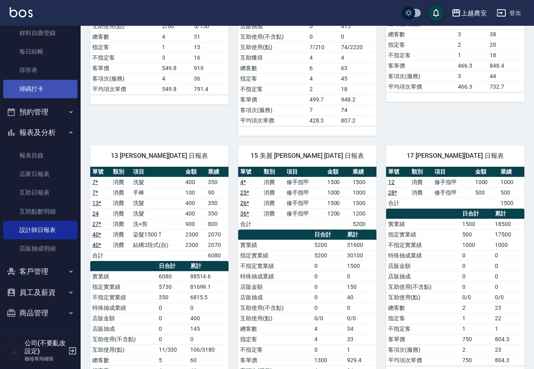
click at [56, 94] on link "掃碼打卡" at bounding box center [40, 89] width 74 height 19
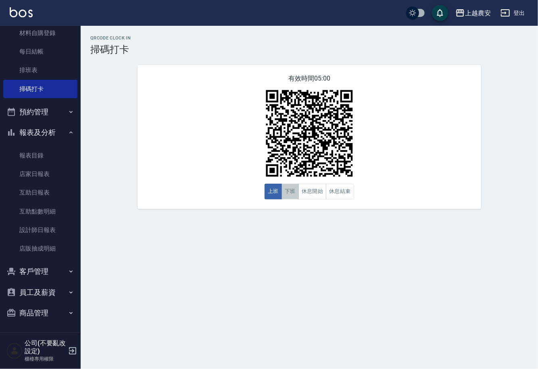
click at [291, 193] on button "下班" at bounding box center [289, 192] width 17 height 16
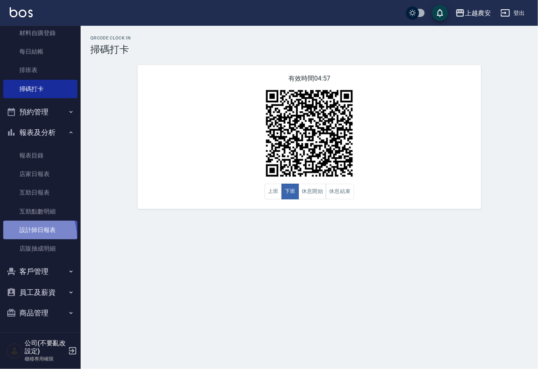
click at [17, 238] on link "設計師日報表" at bounding box center [40, 230] width 74 height 19
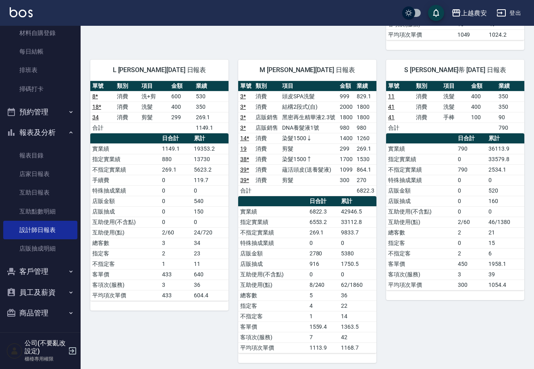
scroll to position [962, 0]
